Goal: Task Accomplishment & Management: Use online tool/utility

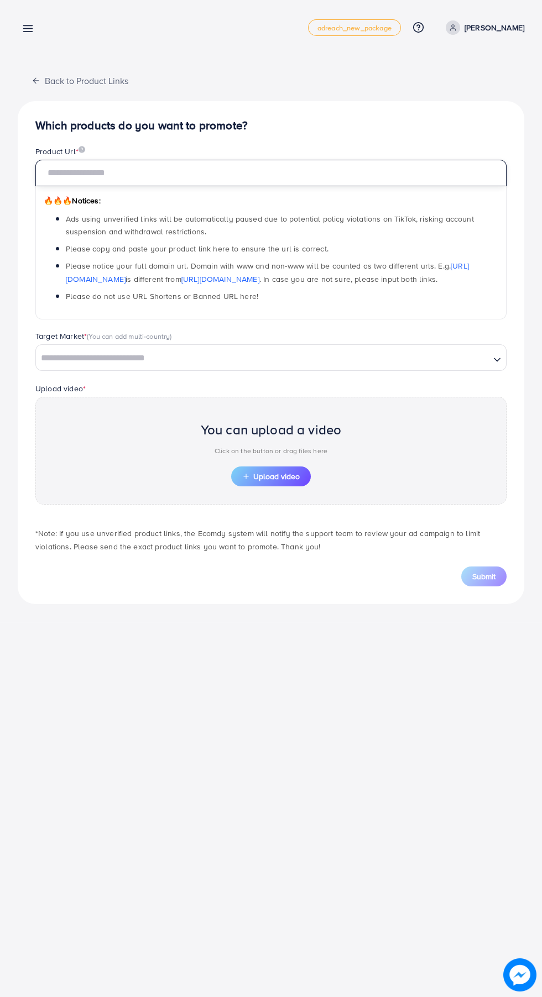
click at [311, 174] on input "text" at bounding box center [270, 173] width 471 height 27
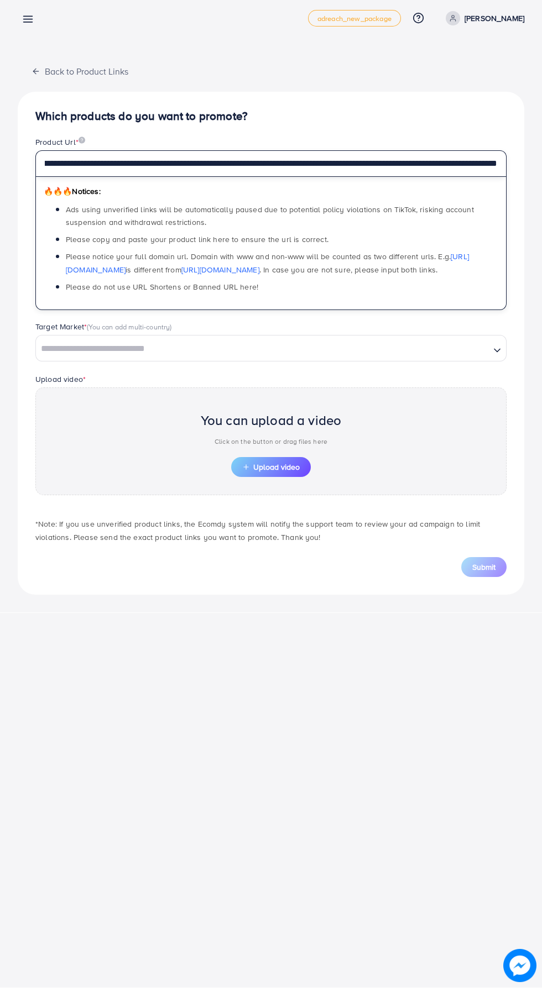
type input "**********"
click at [77, 355] on input "Search for option" at bounding box center [262, 358] width 451 height 17
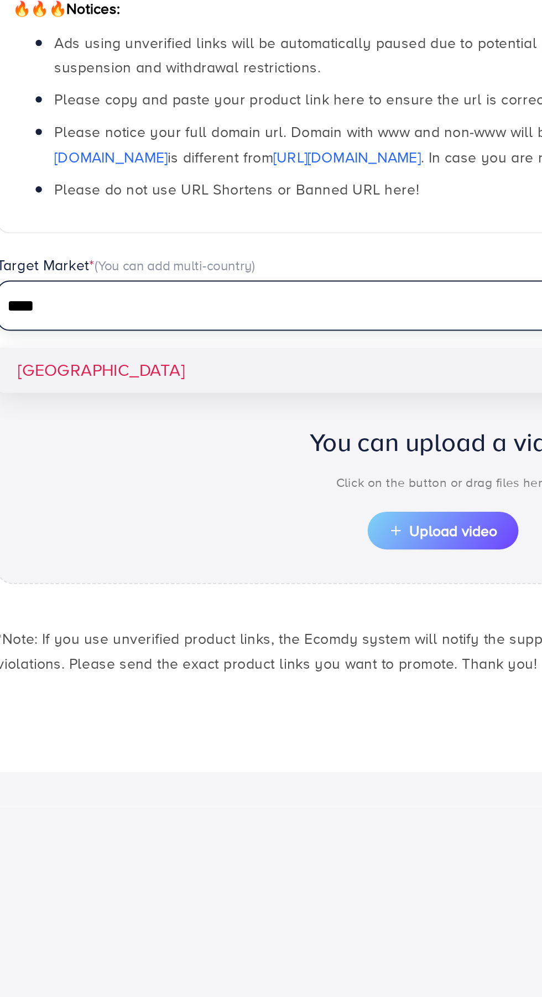
type input "****"
click at [60, 390] on div "**********" at bounding box center [271, 352] width 506 height 503
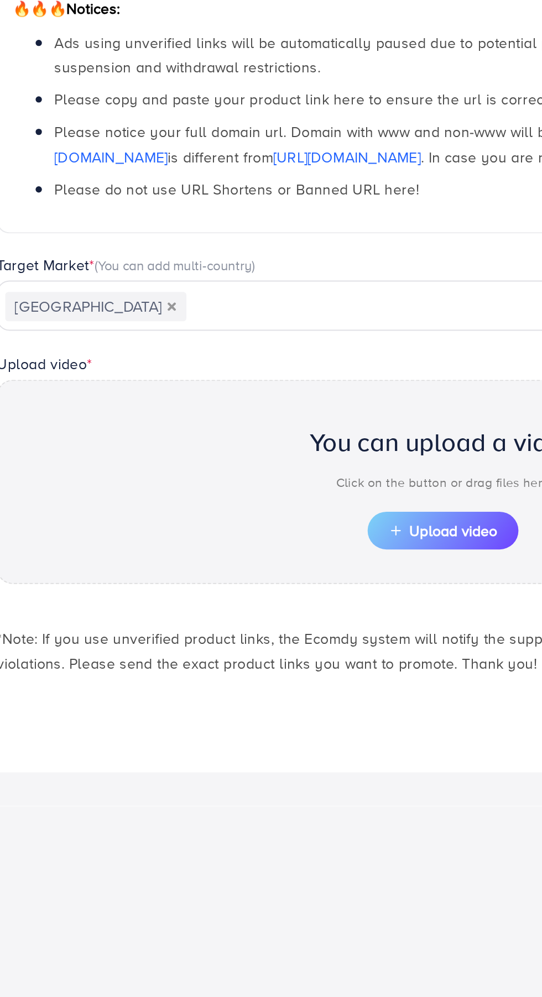
click at [270, 477] on span "Upload video" at bounding box center [270, 476] width 57 height 8
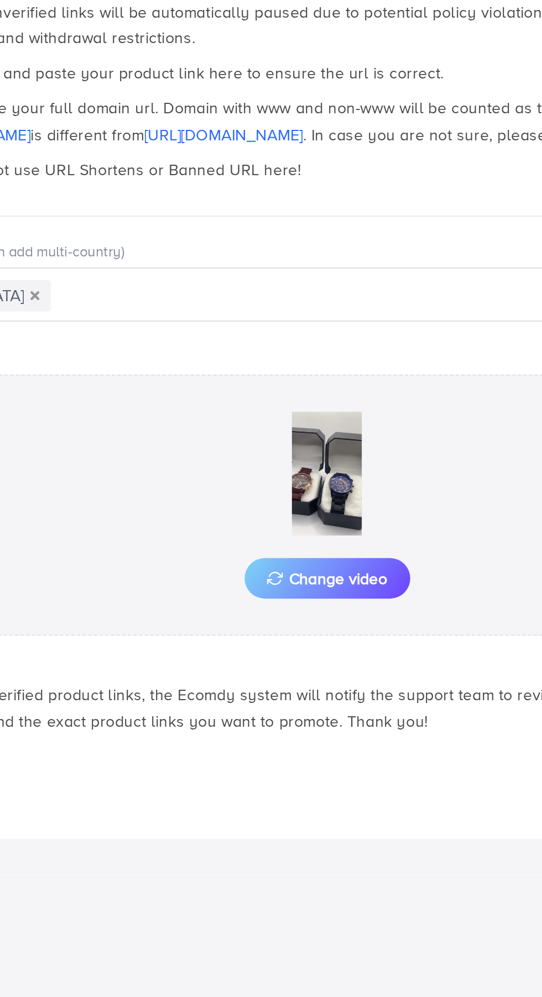
click at [272, 438] on img at bounding box center [271, 445] width 111 height 61
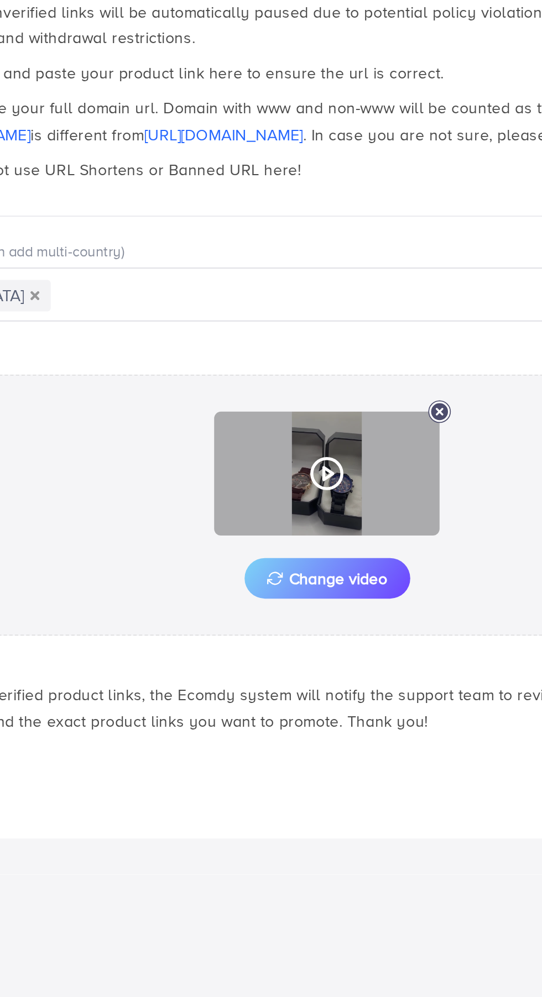
click at [272, 439] on circle at bounding box center [271, 445] width 15 height 15
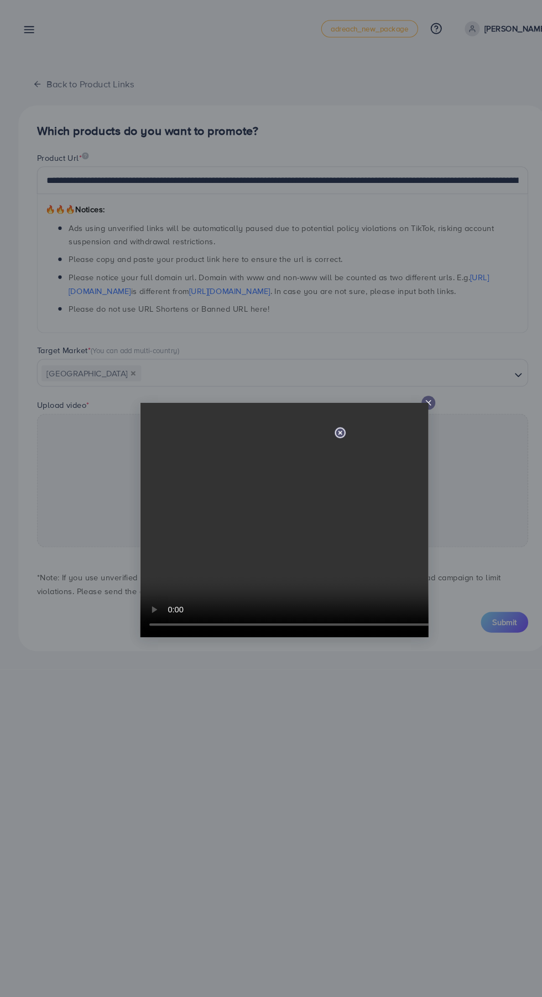
click at [410, 386] on line at bounding box center [410, 386] width 4 height 4
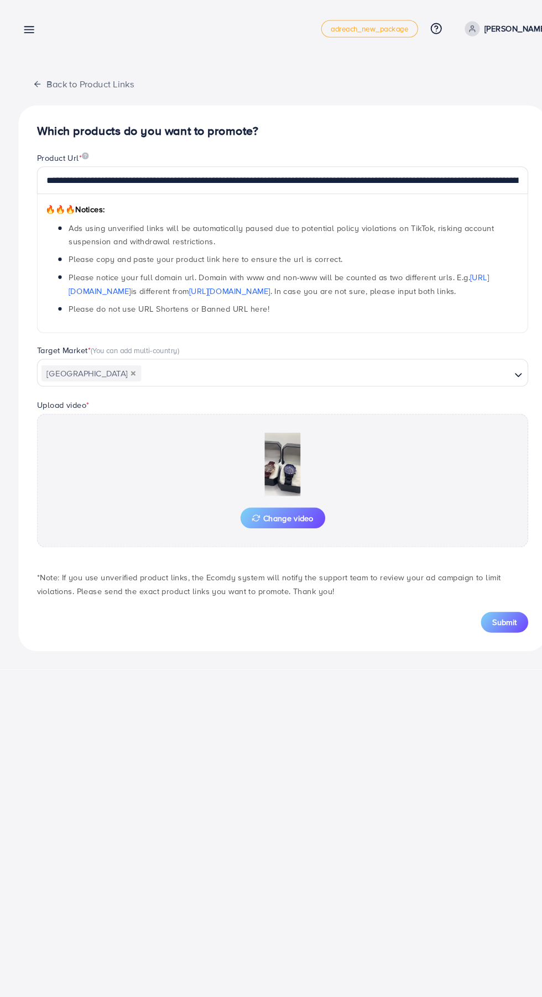
click at [292, 504] on button "Change video" at bounding box center [270, 497] width 81 height 20
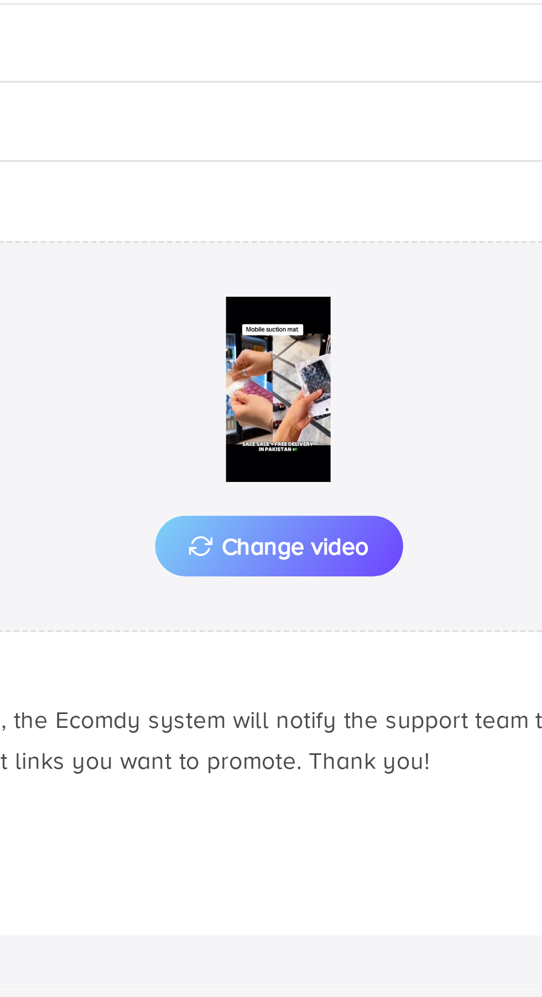
click at [266, 449] on img at bounding box center [271, 445] width 111 height 61
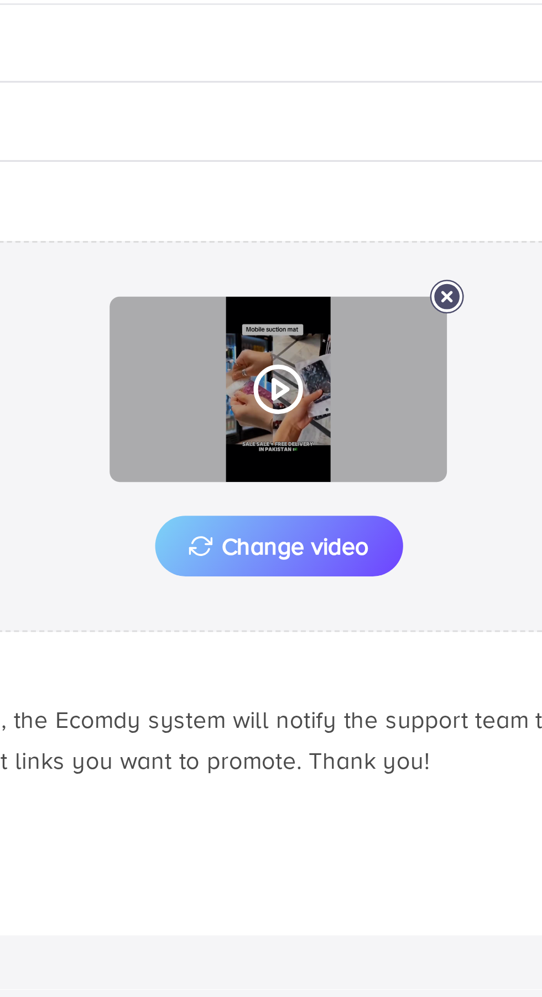
click at [269, 443] on polygon at bounding box center [271, 446] width 4 height 6
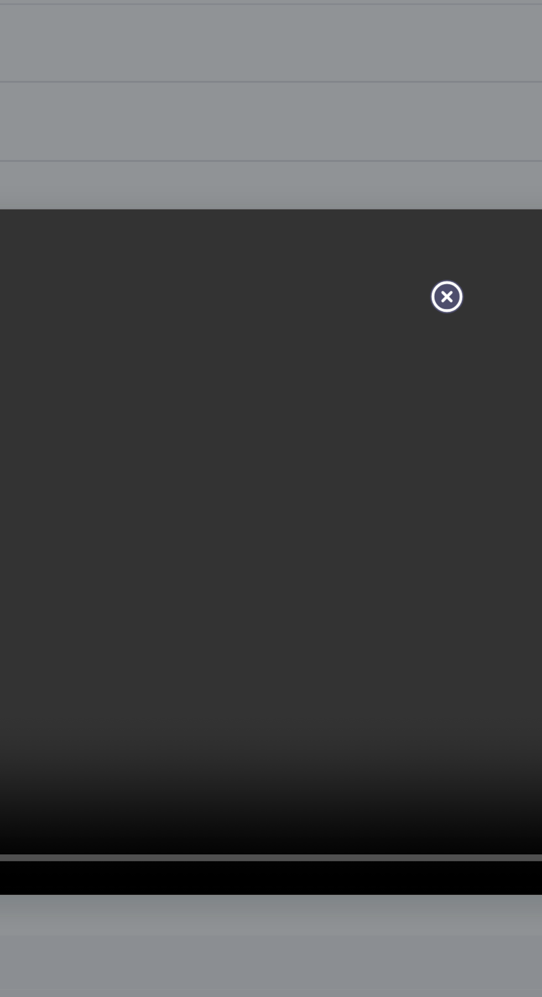
click at [322, 520] on video at bounding box center [272, 498] width 276 height 225
click at [293, 535] on video at bounding box center [272, 498] width 276 height 225
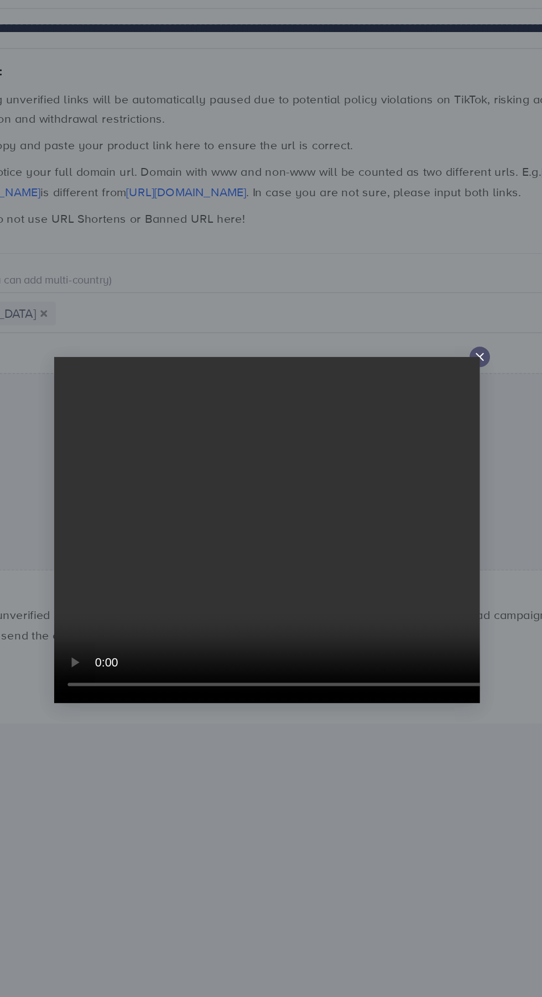
click at [409, 382] on icon at bounding box center [410, 386] width 9 height 9
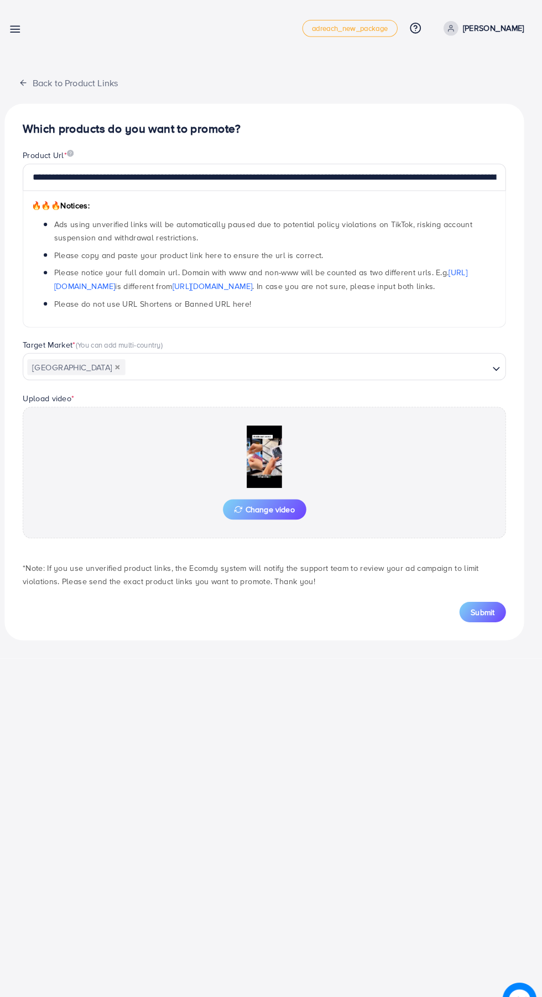
click at [492, 597] on span "Submit" at bounding box center [483, 596] width 23 height 11
